Goal: Transaction & Acquisition: Purchase product/service

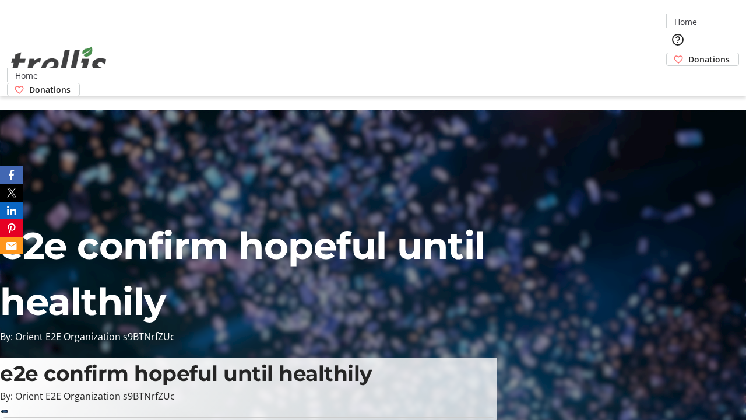
click at [689, 53] on span "Donations" at bounding box center [709, 59] width 41 height 12
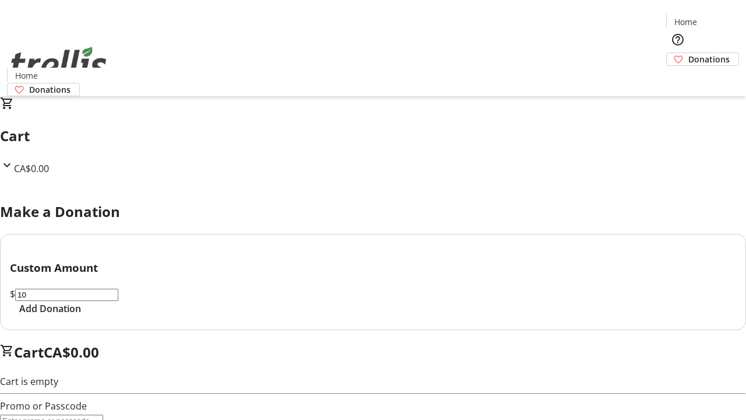
click at [81, 315] on span "Add Donation" at bounding box center [50, 308] width 62 height 14
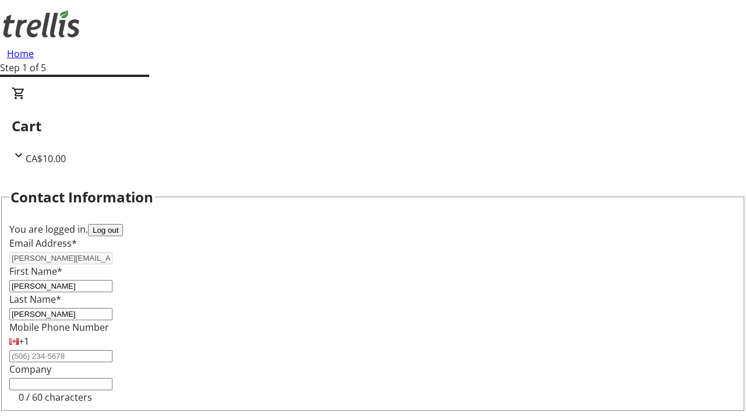
select select "BC"
select select "CA"
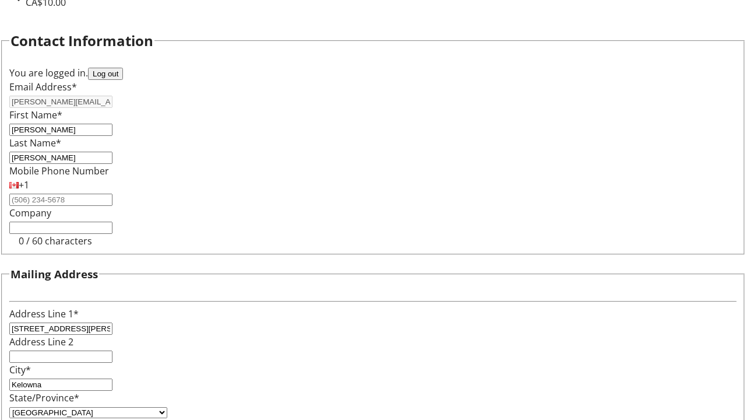
type input "V1Y 0C2"
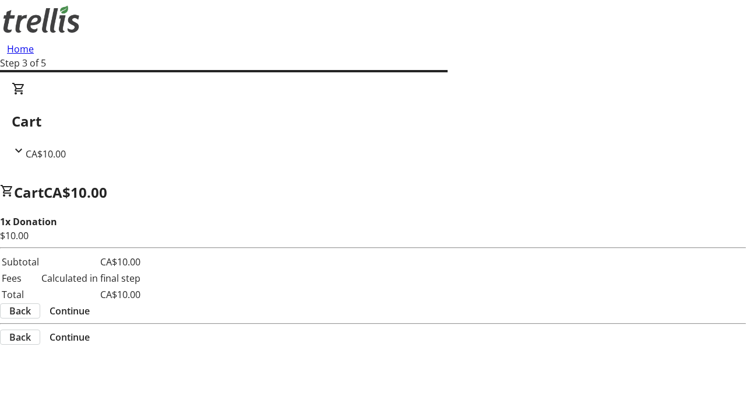
scroll to position [0, 0]
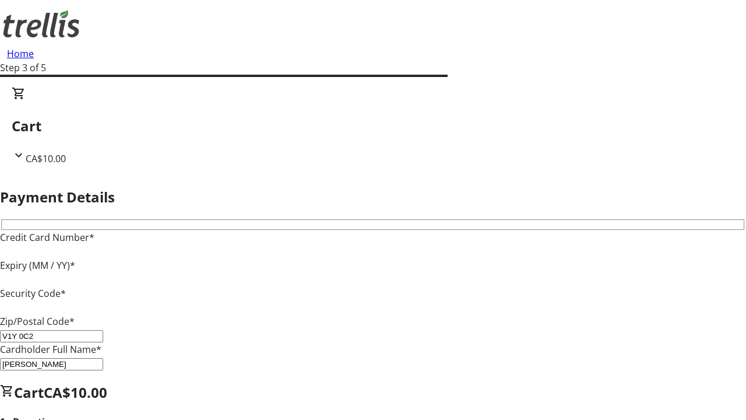
type input "V1Y 0C2"
